Goal: Information Seeking & Learning: Check status

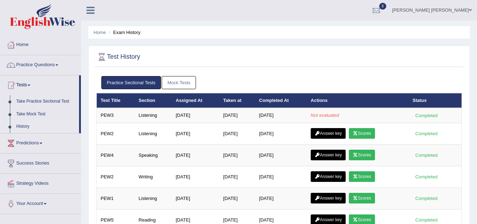
click at [176, 79] on link "Mock Tests" at bounding box center [179, 82] width 34 height 13
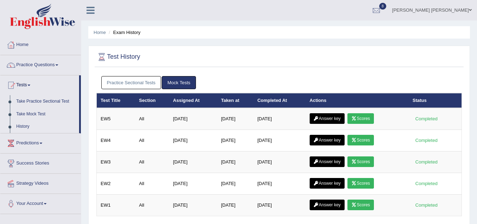
click at [131, 85] on link "Practice Sectional Tests" at bounding box center [131, 82] width 60 height 13
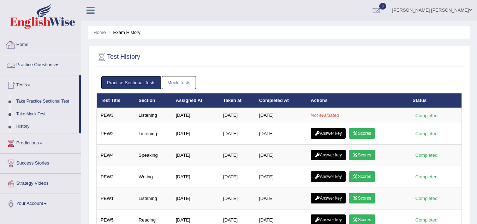
click at [19, 43] on link "Home" at bounding box center [40, 44] width 81 height 18
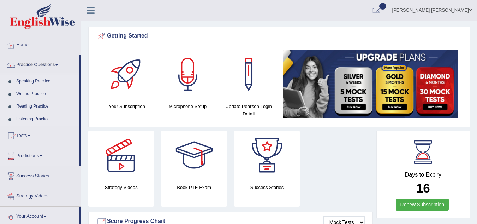
click at [23, 134] on link "Tests" at bounding box center [39, 135] width 79 height 18
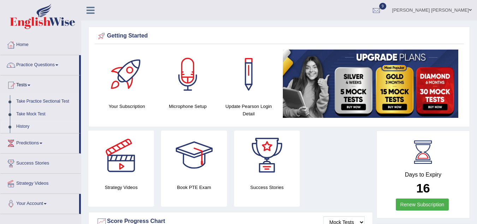
click at [20, 124] on link "History" at bounding box center [46, 126] width 66 height 13
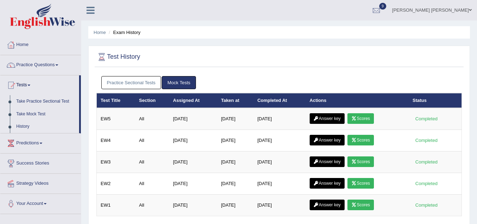
click at [144, 83] on link "Practice Sectional Tests" at bounding box center [131, 82] width 60 height 13
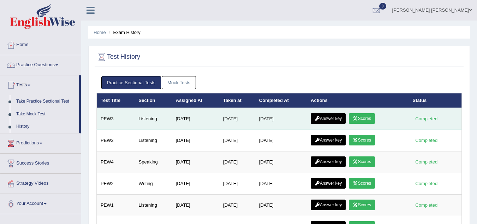
click at [358, 120] on icon at bounding box center [355, 118] width 5 height 4
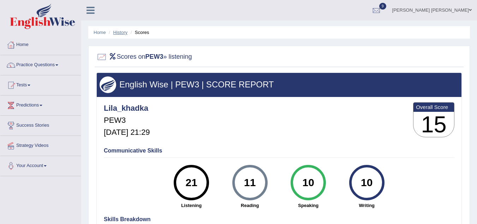
click at [117, 31] on link "History" at bounding box center [120, 32] width 14 height 5
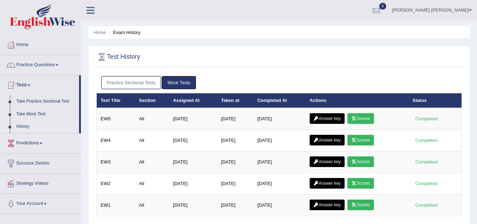
click at [123, 82] on link "Practice Sectional Tests" at bounding box center [131, 82] width 60 height 13
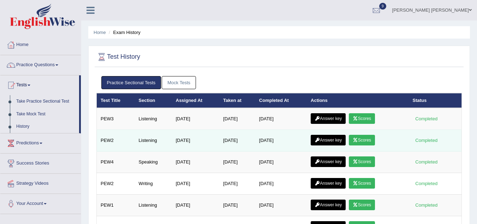
click at [335, 141] on link "Answer key" at bounding box center [328, 140] width 35 height 11
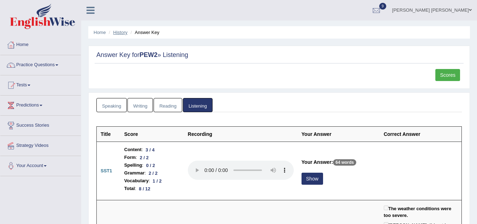
click at [118, 33] on link "History" at bounding box center [120, 32] width 14 height 5
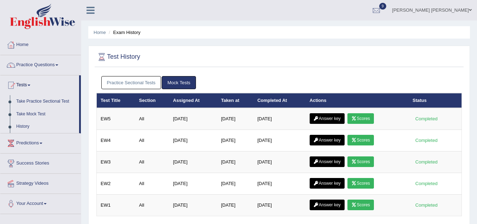
click at [128, 82] on link "Practice Sectional Tests" at bounding box center [131, 82] width 60 height 13
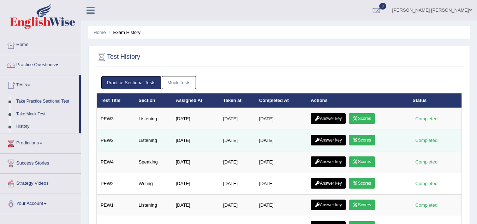
click at [371, 140] on link "Scores" at bounding box center [362, 140] width 26 height 11
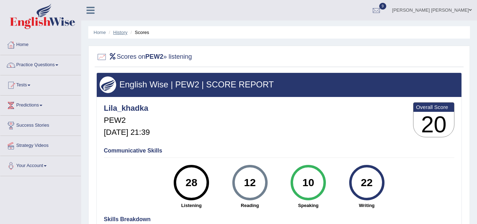
click at [118, 34] on link "History" at bounding box center [120, 32] width 14 height 5
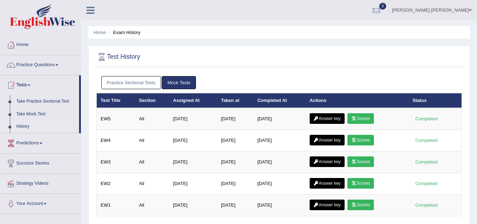
click at [130, 83] on link "Practice Sectional Tests" at bounding box center [131, 82] width 60 height 13
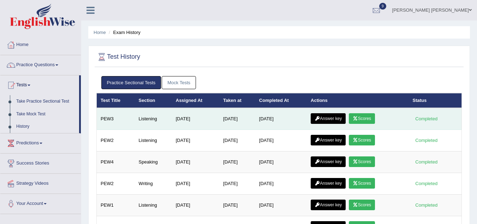
click at [362, 120] on link "Scores" at bounding box center [362, 118] width 26 height 11
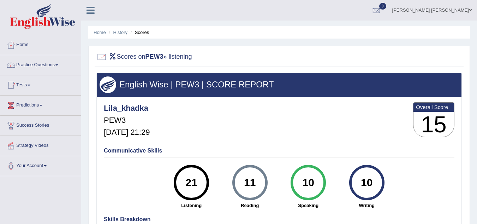
click at [281, 129] on div "Lila_khadka PEW3 [DATE] 21:29 Overall Score 15" at bounding box center [279, 121] width 354 height 42
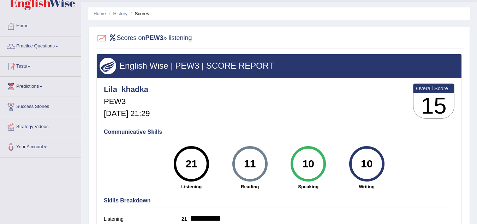
scroll to position [6, 0]
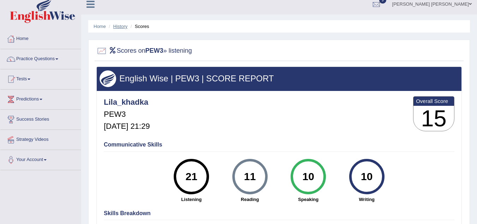
click at [122, 26] on link "History" at bounding box center [120, 26] width 14 height 5
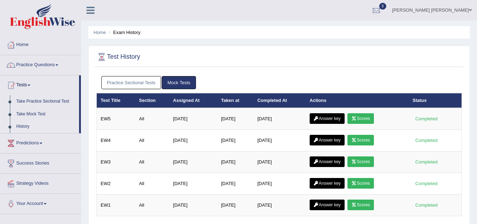
click at [118, 79] on link "Practice Sectional Tests" at bounding box center [131, 82] width 60 height 13
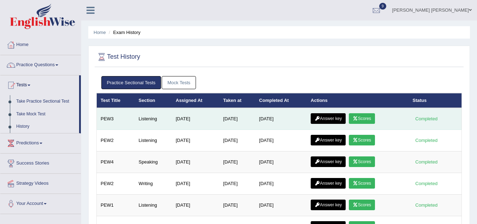
click at [358, 119] on icon at bounding box center [355, 118] width 5 height 4
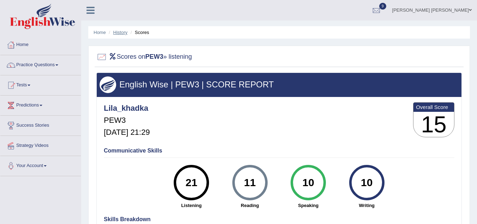
click at [122, 32] on link "History" at bounding box center [120, 32] width 14 height 5
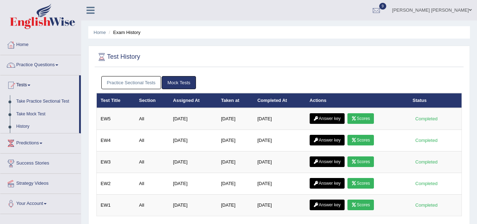
click at [141, 82] on link "Practice Sectional Tests" at bounding box center [131, 82] width 60 height 13
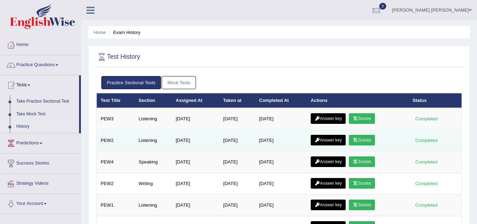
click at [367, 139] on link "Scores" at bounding box center [362, 140] width 26 height 11
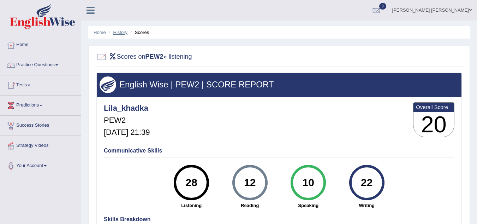
click at [118, 31] on link "History" at bounding box center [120, 32] width 14 height 5
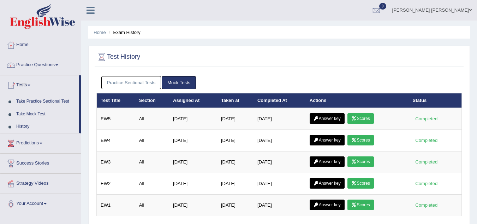
click at [142, 85] on link "Practice Sectional Tests" at bounding box center [131, 82] width 60 height 13
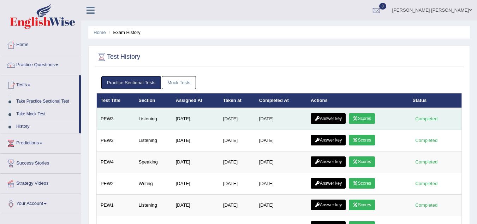
click at [364, 116] on link "Scores" at bounding box center [362, 118] width 26 height 11
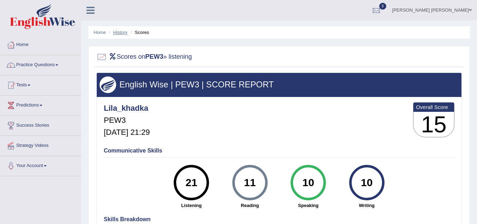
click at [119, 32] on link "History" at bounding box center [120, 32] width 14 height 5
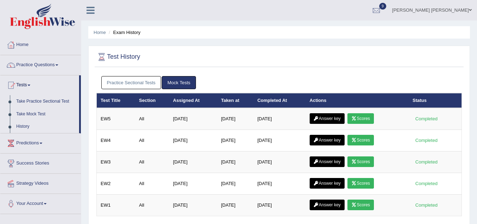
click at [129, 83] on link "Practice Sectional Tests" at bounding box center [131, 82] width 60 height 13
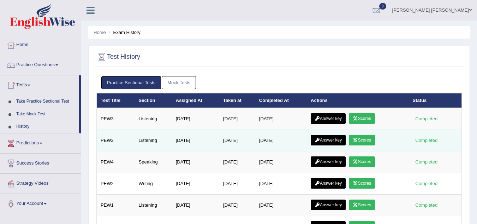
click at [374, 141] on link "Scores" at bounding box center [362, 140] width 26 height 11
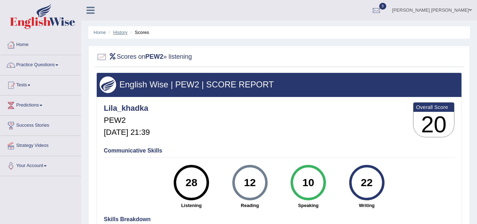
click at [121, 32] on link "History" at bounding box center [120, 32] width 14 height 5
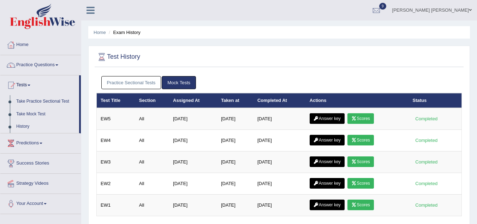
click at [120, 83] on link "Practice Sectional Tests" at bounding box center [131, 82] width 60 height 13
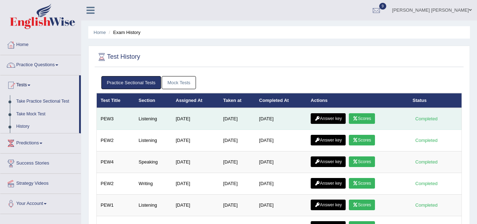
click at [331, 114] on link "Answer key" at bounding box center [328, 118] width 35 height 11
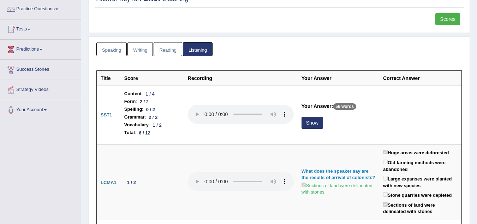
scroll to position [57, 0]
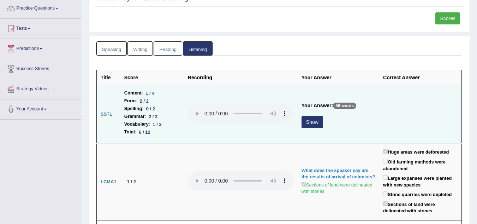
click at [309, 124] on button "Show" at bounding box center [313, 122] width 22 height 12
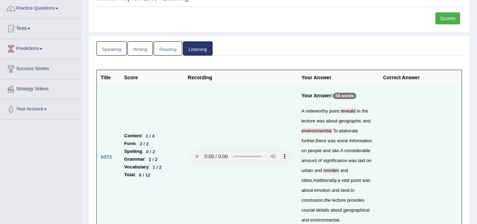
scroll to position [71, 0]
